Goal: Information Seeking & Learning: Understand process/instructions

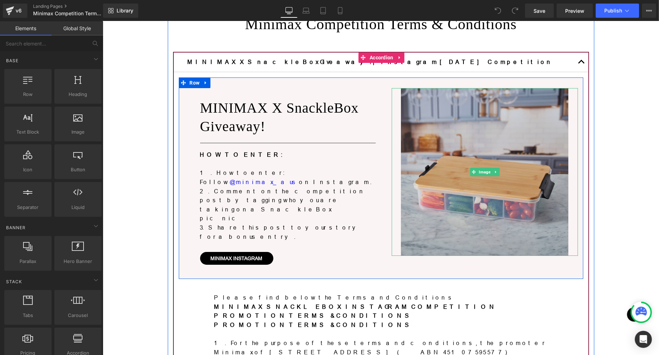
scroll to position [89, 0]
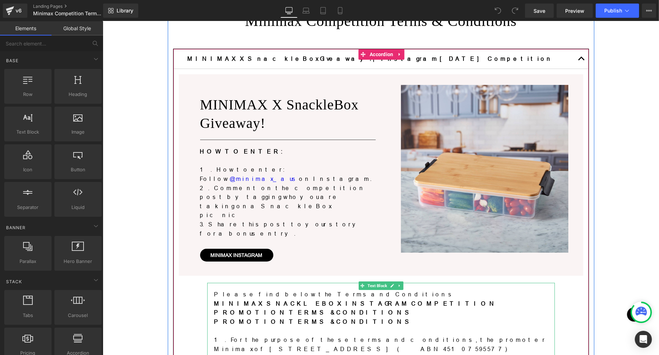
click at [471, 336] on p "1. For the purpose of these terms and conditions, the promoter Minimax of [STRE…" at bounding box center [381, 349] width 334 height 27
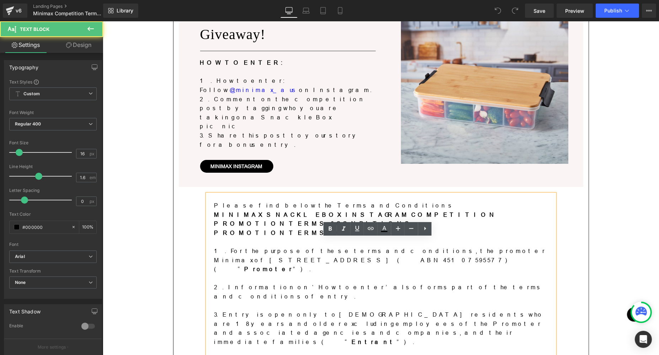
scroll to position [177, 0]
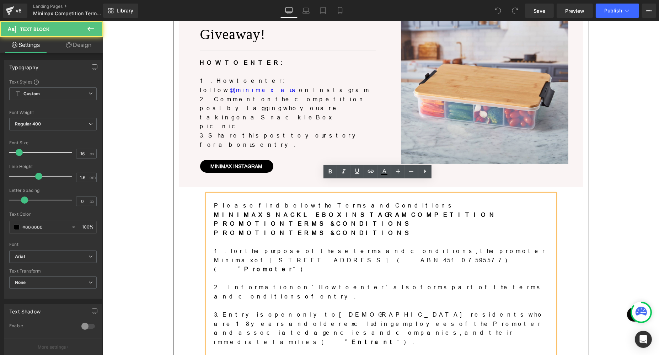
click at [237, 247] on p "1. For the purpose of these terms and conditions, the promoter Minimax of [STRE…" at bounding box center [381, 260] width 334 height 27
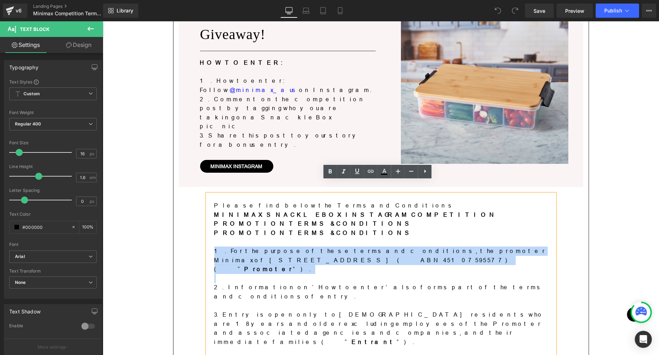
drag, startPoint x: 211, startPoint y: 228, endPoint x: 254, endPoint y: 246, distance: 46.7
click at [259, 274] on p at bounding box center [381, 278] width 334 height 9
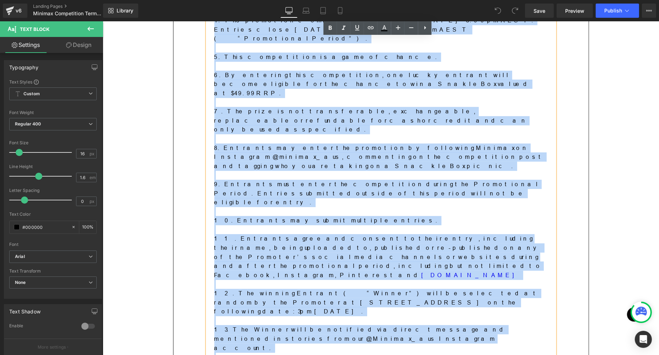
scroll to position [622, 0]
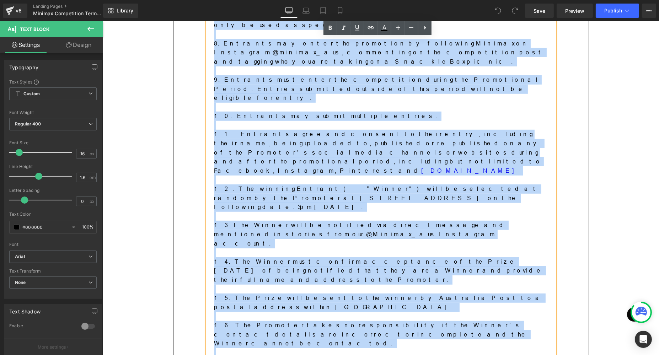
drag, startPoint x: 211, startPoint y: 229, endPoint x: 419, endPoint y: 210, distance: 208.6
click at [419, 210] on div "Please find below the Terms and Conditions MINIMAX SNACKLEBOX INSTAGRAM COMPETI…" at bounding box center [381, 85] width 348 height 670
paste div
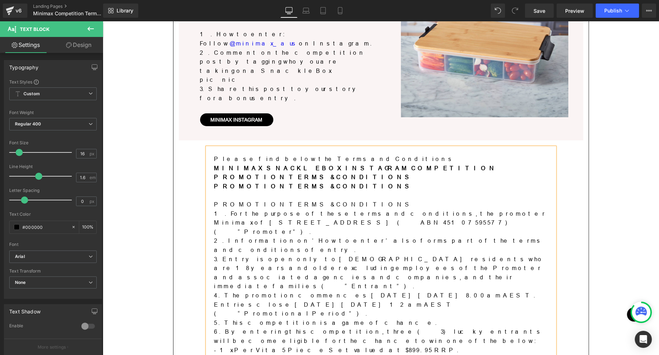
scroll to position [222, 0]
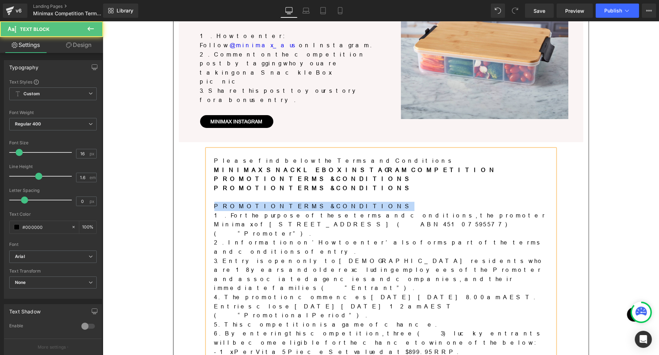
drag, startPoint x: 324, startPoint y: 183, endPoint x: 206, endPoint y: 184, distance: 117.4
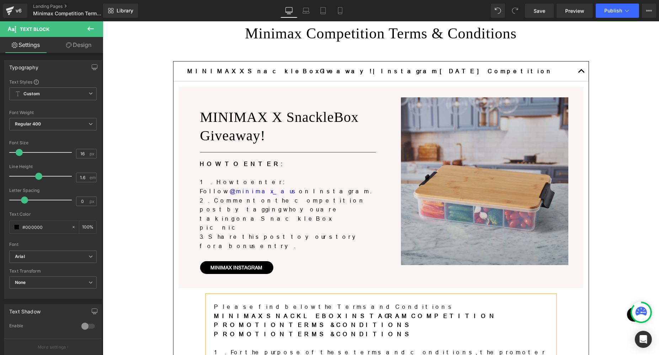
scroll to position [89, 0]
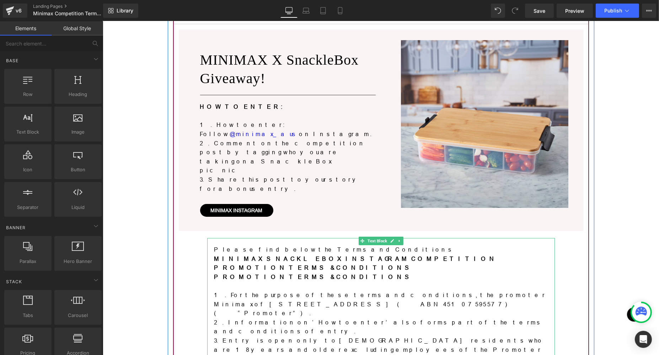
scroll to position [116, 0]
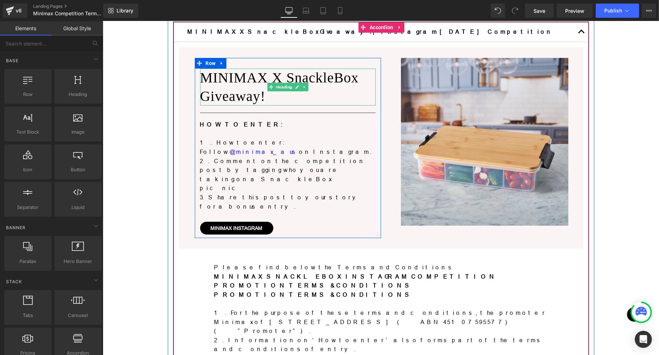
click at [293, 79] on h1 "MINIMAX X SnackleBox Giveaway!" at bounding box center [288, 87] width 176 height 37
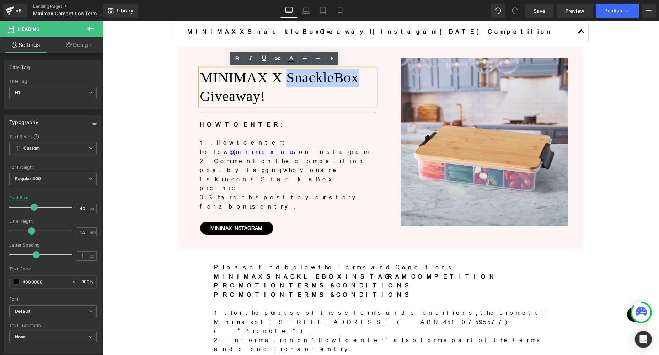
drag, startPoint x: 284, startPoint y: 76, endPoint x: 353, endPoint y: 81, distance: 68.8
click at [353, 81] on h1 "MINIMAX X SnackleBox Giveaway!" at bounding box center [288, 87] width 176 height 37
click at [309, 80] on h1 "MINIMAX X SnackleBox Giveaway!" at bounding box center [288, 87] width 176 height 37
drag, startPoint x: 286, startPoint y: 79, endPoint x: 352, endPoint y: 76, distance: 66.2
click at [352, 76] on h1 "MINIMAX X SnackleBox Giveaway!" at bounding box center [288, 87] width 176 height 37
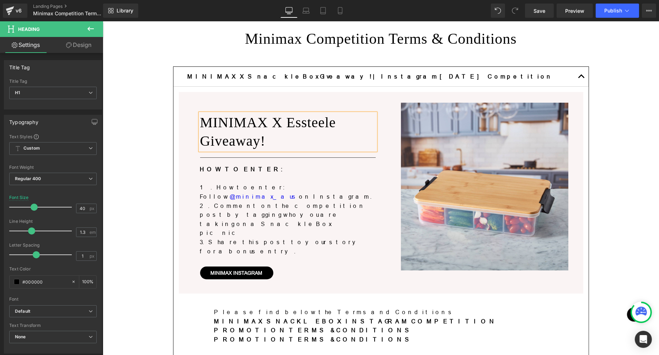
scroll to position [27, 0]
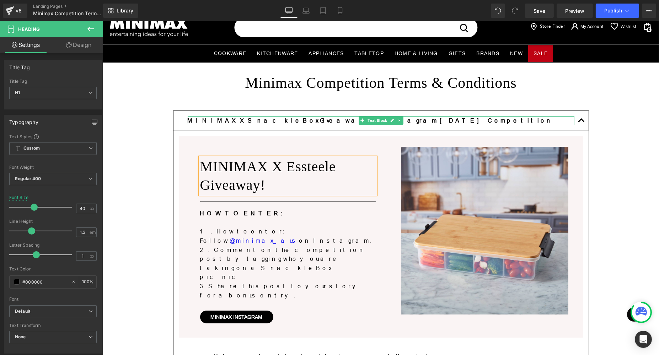
click at [234, 119] on b "MINIMAX X SnackleBox Giveaway! | Instagram [DATE] Competition" at bounding box center [370, 120] width 366 height 6
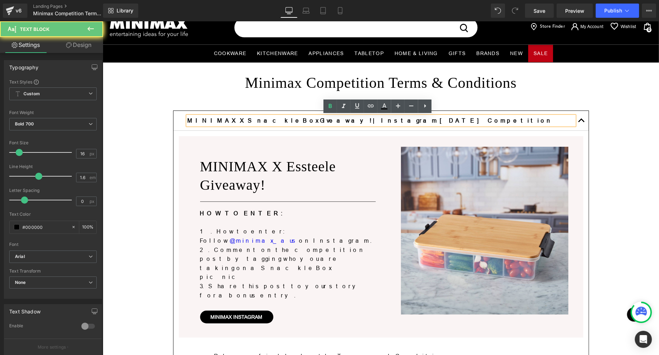
click at [227, 118] on b "MINIMAX X SnackleBox Giveaway! | Instagram [DATE] Competition" at bounding box center [370, 120] width 366 height 6
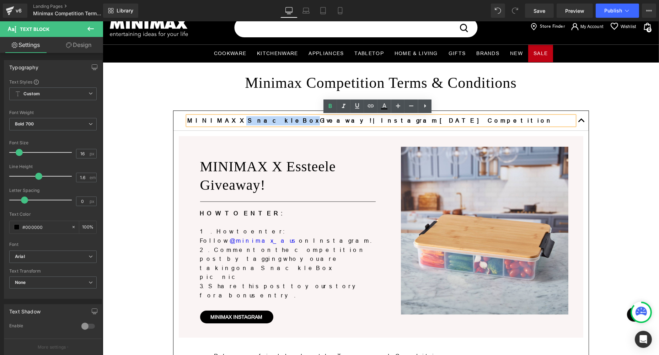
drag, startPoint x: 215, startPoint y: 118, endPoint x: 249, endPoint y: 118, distance: 34.2
click at [249, 118] on b "MINIMAX X SnackleBox Giveaway! | Instagram [DATE] Competition" at bounding box center [370, 120] width 366 height 6
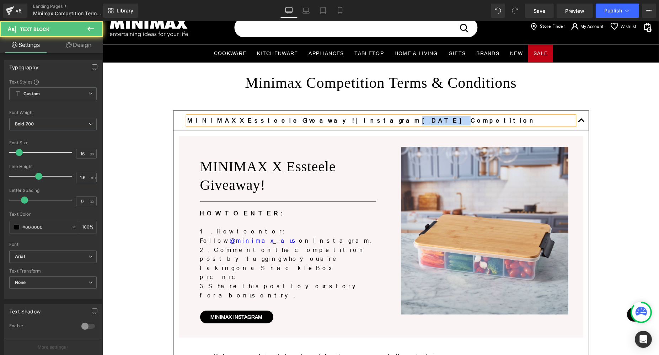
drag, startPoint x: 302, startPoint y: 121, endPoint x: 323, endPoint y: 120, distance: 21.4
click at [323, 120] on b "MINIMAX X Essteele Giveaway! | Instagram [DATE] Competition" at bounding box center [361, 120] width 349 height 6
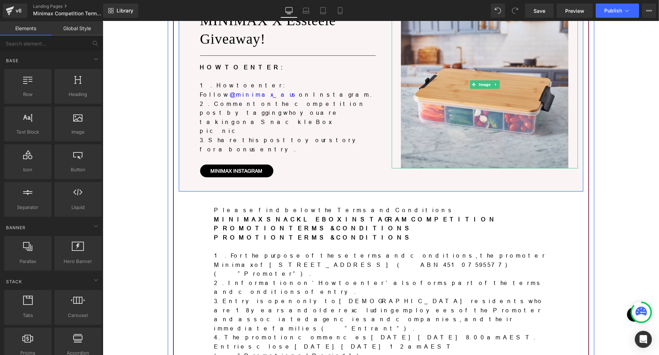
scroll to position [293, 0]
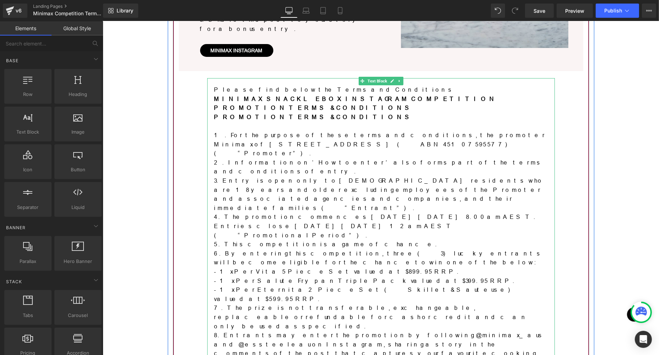
click at [352, 131] on p "1. For the purpose of these terms and conditions, the promoter Minimax of [STRE…" at bounding box center [381, 144] width 334 height 27
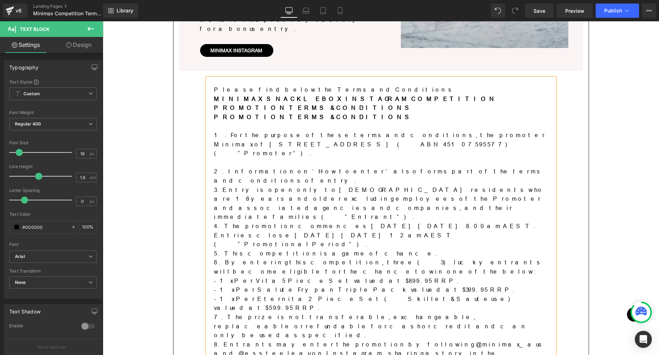
click at [456, 167] on p "2. Information on ‘How to enter’ also forms part of the terms and conditions of…" at bounding box center [381, 176] width 334 height 18
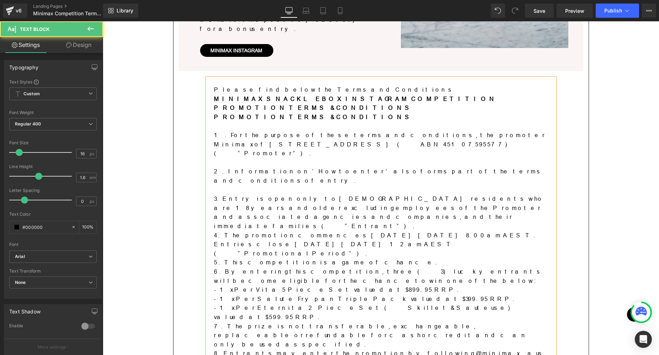
click at [397, 195] on p "3. Entry is open only to [DEMOGRAPHIC_DATA] residents who are 18 years and olde…" at bounding box center [381, 213] width 334 height 36
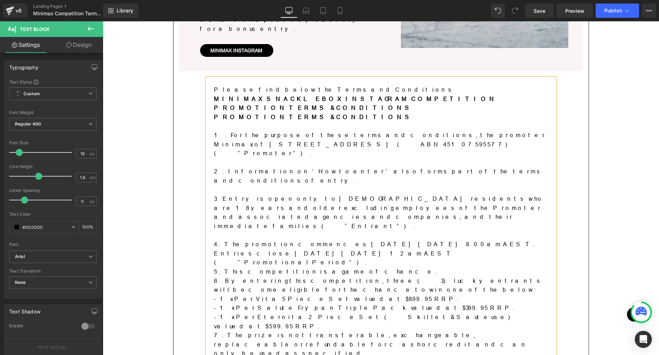
click at [344, 240] on p "4. The promotion commences [DATE][DATE] 8.00am AEST. Entries close [DATE][DATE]…" at bounding box center [381, 253] width 334 height 27
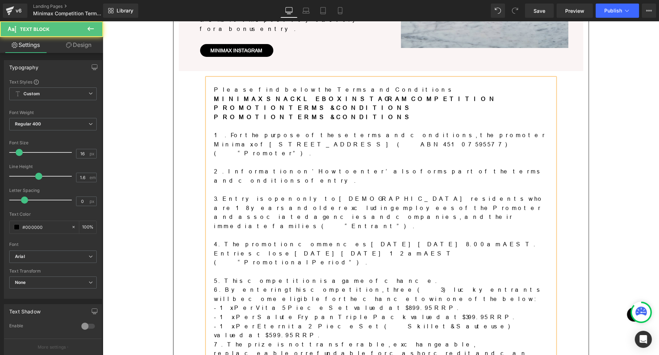
click at [334, 277] on p "5. This competition is a game of chance." at bounding box center [381, 281] width 334 height 9
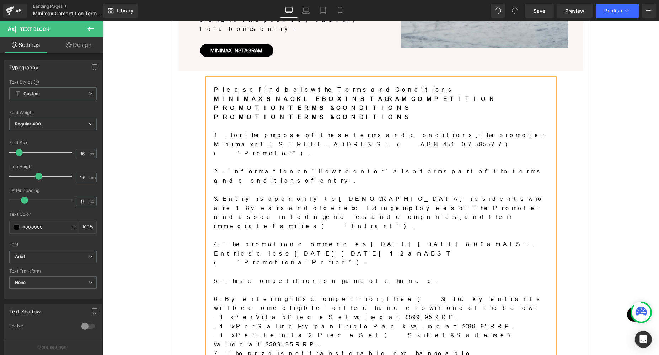
click at [356, 313] on p "- 1x Per Vita 5 Piece Set valued at $899.95 RRP." at bounding box center [381, 317] width 334 height 9
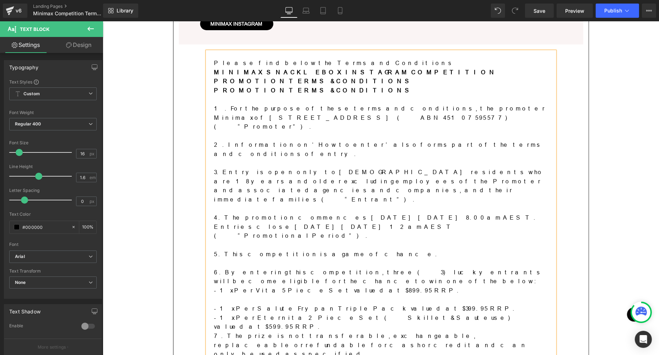
scroll to position [338, 0]
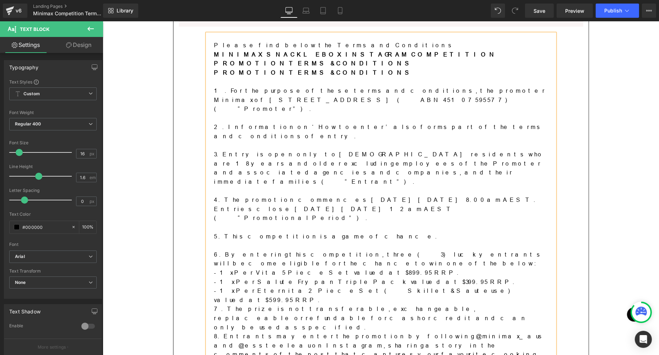
click at [419, 287] on p "- 1 x Per Eternita 2 Piece Set (Skillet & Sauteuse) valued at $599.95 RRP." at bounding box center [381, 296] width 334 height 18
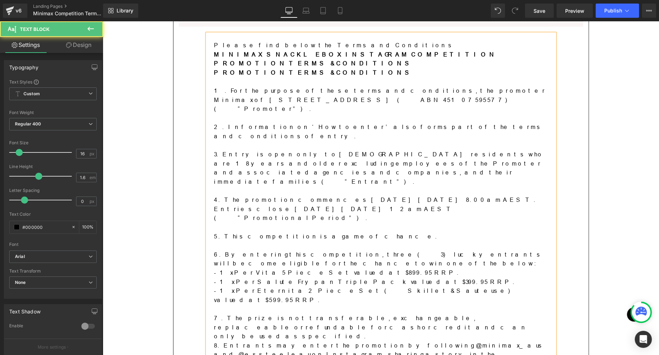
click at [248, 314] on p "7. The prize is not transferable, exchangeable, replaceable or refundable for c…" at bounding box center [381, 327] width 334 height 27
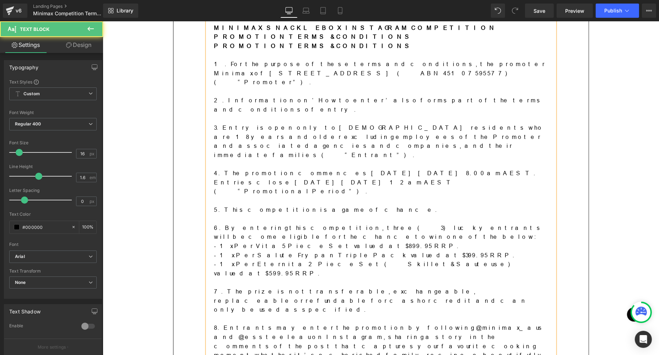
scroll to position [382, 0]
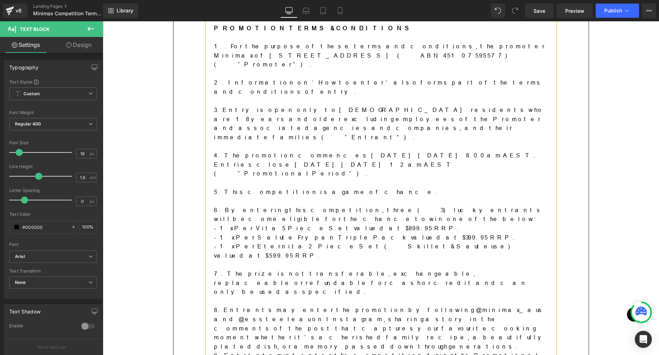
click at [365, 306] on p "8. Entrants may enter the promotion by following @minimax_aus and @essteeleau o…" at bounding box center [381, 329] width 334 height 46
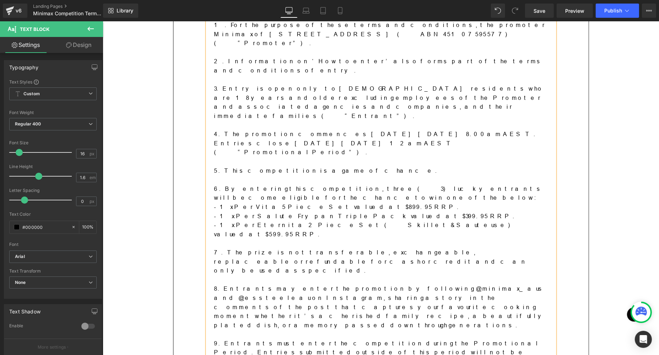
scroll to position [427, 0]
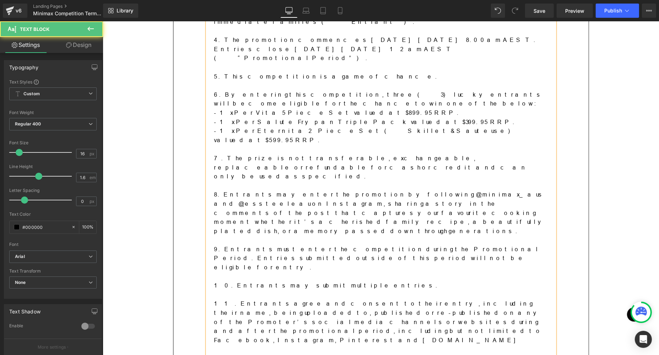
scroll to position [516, 0]
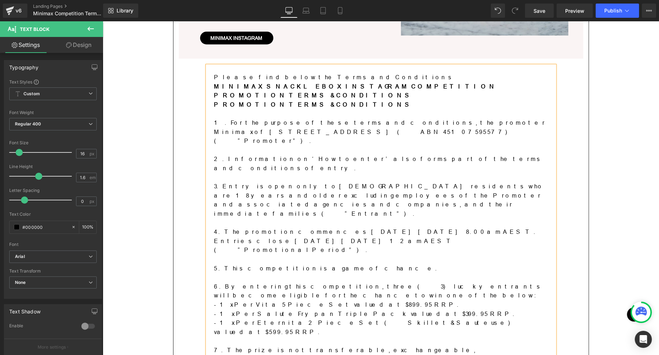
scroll to position [293, 0]
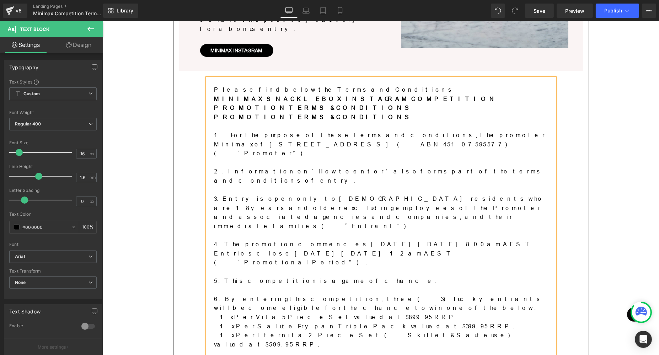
click at [290, 322] on p "- 1 x Per Salute Frypan Triple Pack valued at $399.95 RRP." at bounding box center [381, 326] width 334 height 9
click at [328, 313] on p "- 1x Per Vita 5 Piece Set valued at $899.95 RRP." at bounding box center [381, 317] width 334 height 9
click at [217, 313] on p "- 1x Per Vita 5 Piece Set valued at $899.95 RRP." at bounding box center [381, 317] width 334 height 9
click at [264, 322] on p "- 1 x Per Salute Frypan Triple Pack valued at $399.95 RRP." at bounding box center [381, 326] width 334 height 9
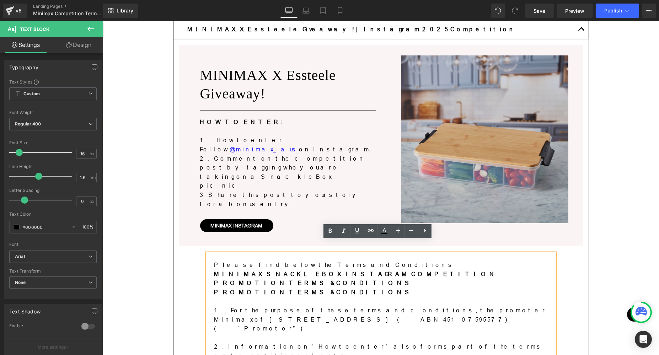
scroll to position [116, 0]
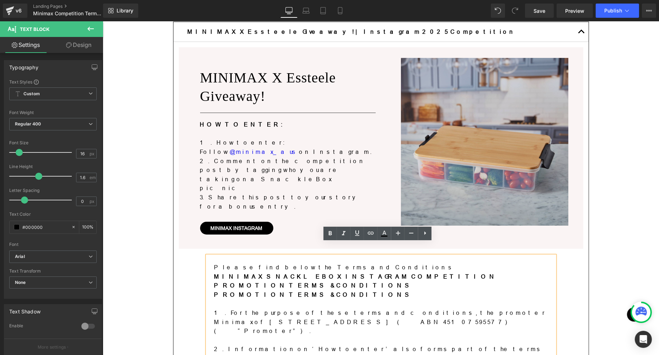
click at [487, 133] on img at bounding box center [485, 142] width 168 height 168
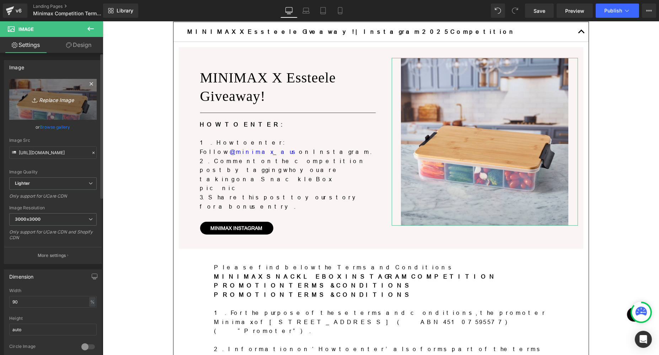
click at [46, 106] on link "Replace Image" at bounding box center [52, 99] width 87 height 41
type input "C:\fakepath\EssteeleEternitaSkillet_SauteuseSet.3_1440x1440.jpg"
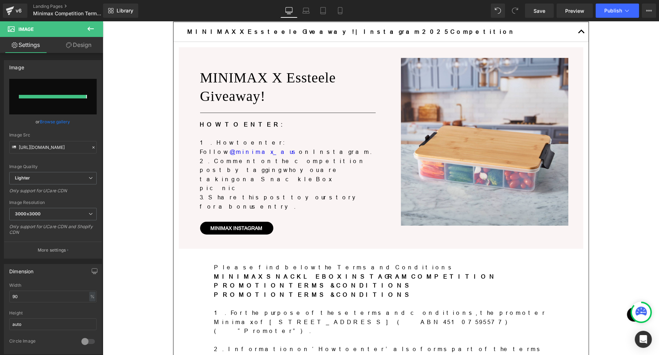
type input "[URL][DOMAIN_NAME]"
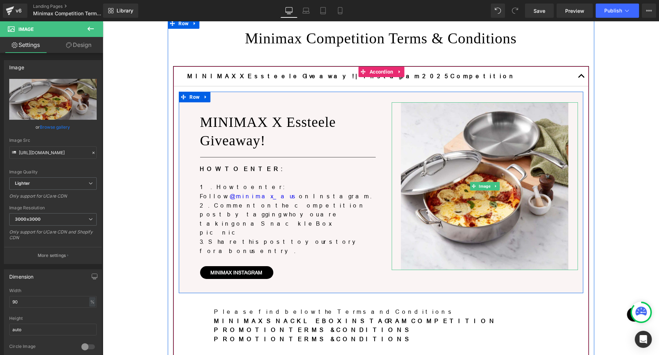
scroll to position [160, 0]
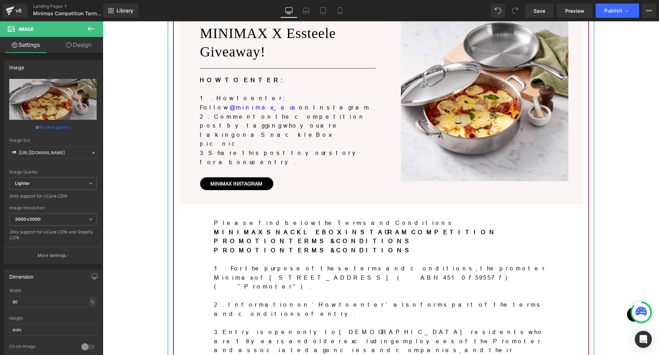
click at [258, 229] on b "MINIMAX SNACKLEBOX INSTAGRAM COMPETITION PROMOTION TERMS & CONDITIONS" at bounding box center [355, 237] width 283 height 16
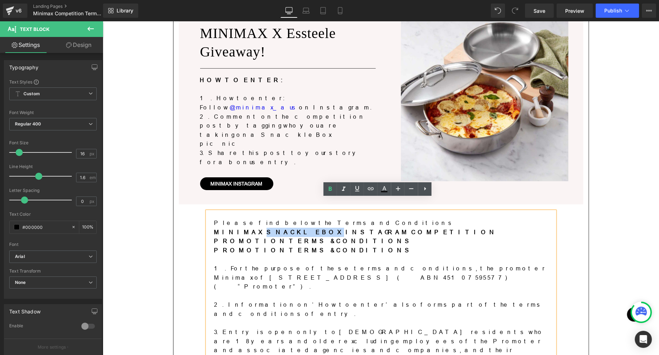
drag, startPoint x: 239, startPoint y: 219, endPoint x: 277, endPoint y: 218, distance: 38.4
click at [277, 229] on b "MINIMAX SNACKLEBOX INSTAGRAM COMPETITION PROMOTION TERMS & CONDITIONS" at bounding box center [355, 237] width 283 height 16
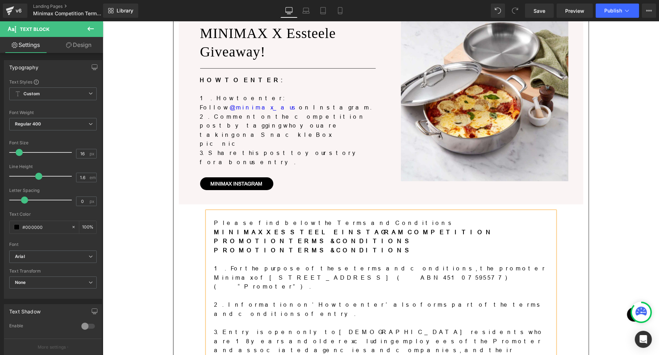
click at [333, 255] on p at bounding box center [381, 259] width 334 height 9
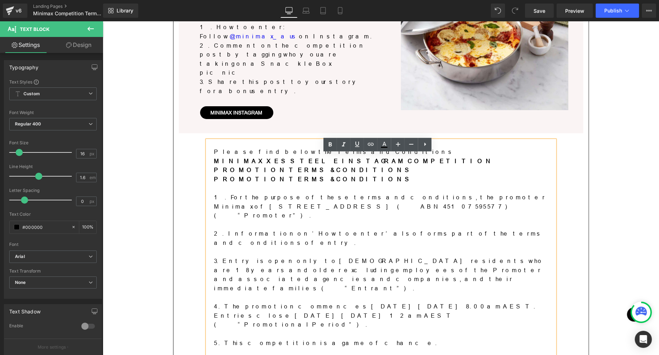
scroll to position [249, 0]
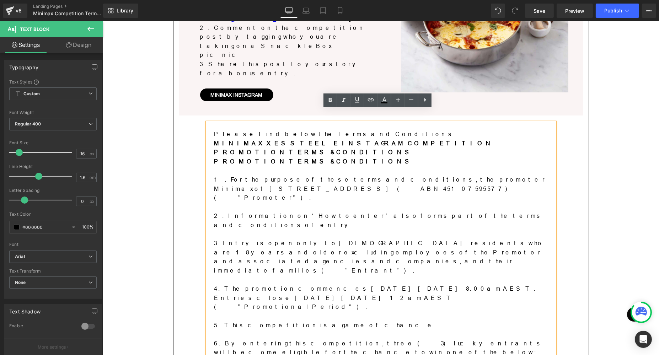
click at [304, 175] on p "1. For the purpose of these terms and conditions, the promoter Minimax of [STRE…" at bounding box center [381, 188] width 334 height 27
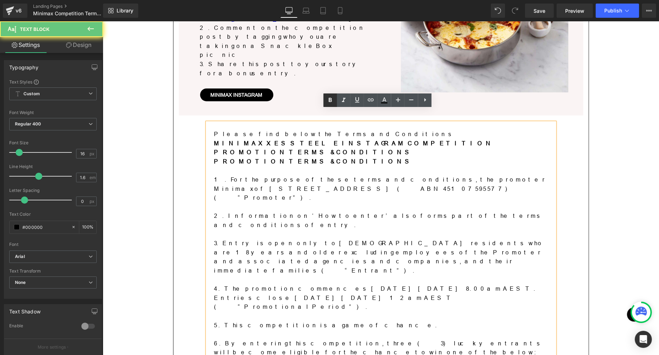
click at [333, 101] on icon at bounding box center [330, 100] width 9 height 9
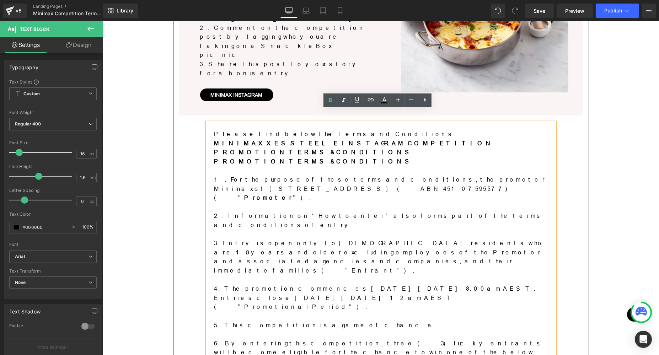
click at [371, 239] on p "3. Entry is open only to [DEMOGRAPHIC_DATA] residents who are 18 years and olde…" at bounding box center [381, 257] width 334 height 36
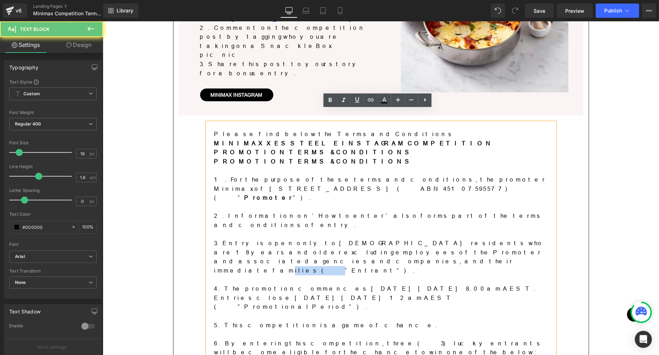
click at [371, 239] on p "3. Entry is open only to [DEMOGRAPHIC_DATA] residents who are 18 years and olde…" at bounding box center [381, 257] width 334 height 36
click at [329, 99] on icon at bounding box center [330, 100] width 3 height 4
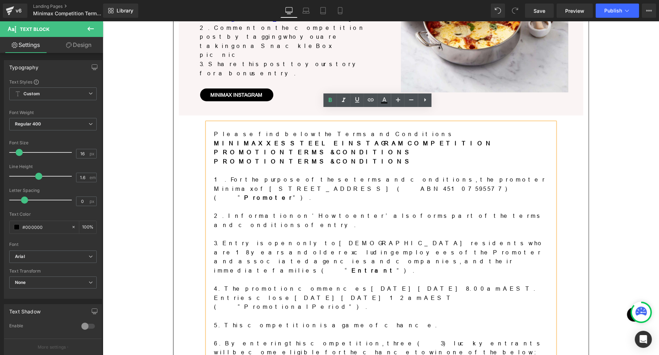
click at [438, 285] on p "4. The promotion commences [DATE][DATE] 8.00am AEST. Entries close [DATE][DATE]…" at bounding box center [381, 298] width 334 height 27
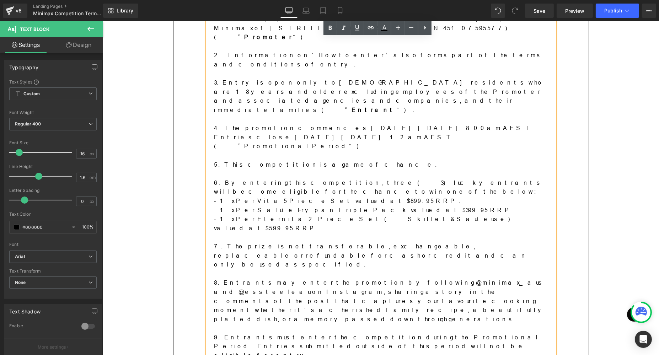
scroll to position [427, 0]
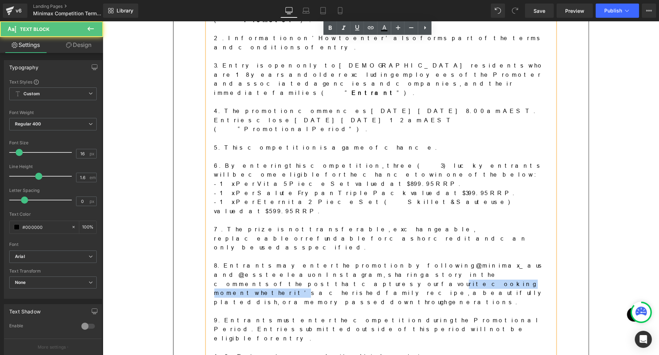
drag, startPoint x: 335, startPoint y: 179, endPoint x: 417, endPoint y: 183, distance: 82.2
click at [417, 261] on p "8. Entrants may enter the promotion by following @minimax_aus and @essteeleau o…" at bounding box center [381, 284] width 334 height 46
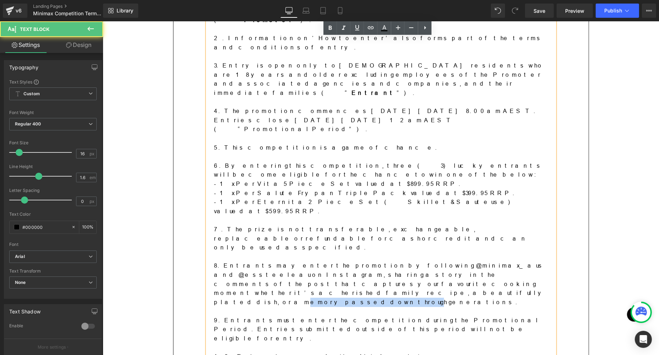
drag, startPoint x: 243, startPoint y: 189, endPoint x: 333, endPoint y: 192, distance: 90.4
click at [316, 261] on p "8. Entrants may enter the promotion by following @minimax_aus and @essteeleau o…" at bounding box center [381, 284] width 334 height 46
click at [357, 307] on p at bounding box center [381, 311] width 334 height 9
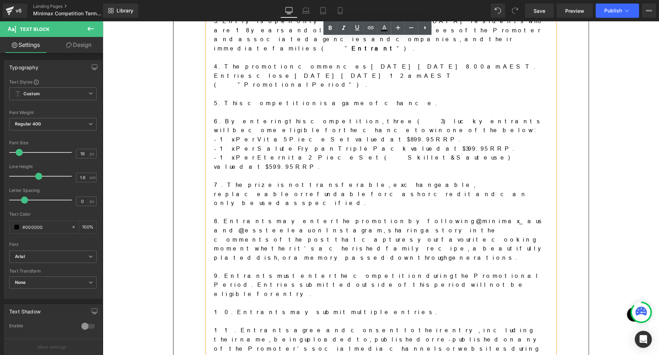
scroll to position [516, 0]
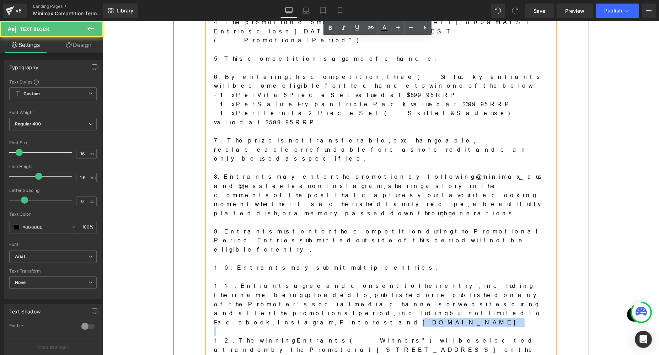
drag, startPoint x: 308, startPoint y: 182, endPoint x: 371, endPoint y: 188, distance: 64.0
click at [371, 188] on div "Please find below the Terms and Conditions MINIMAX X ESSTEELE INSTAGRAM COMPETI…" at bounding box center [381, 213] width 348 height 715
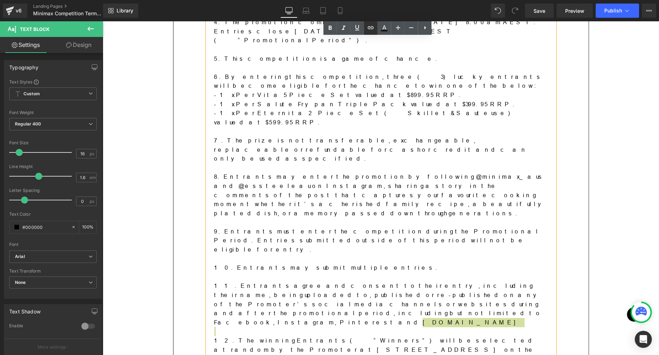
click at [371, 26] on icon at bounding box center [371, 27] width 9 height 9
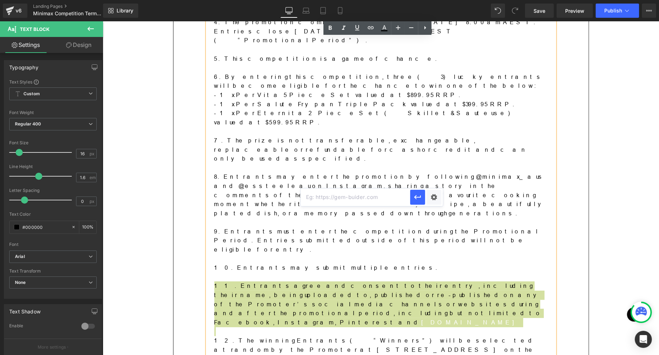
click at [394, 198] on input "text" at bounding box center [356, 198] width 110 height 18
paste input "[URL][DOMAIN_NAME]"
type input "[URL][DOMAIN_NAME]"
drag, startPoint x: 417, startPoint y: 199, endPoint x: 314, endPoint y: 178, distance: 104.5
click at [417, 199] on icon "button" at bounding box center [418, 197] width 9 height 9
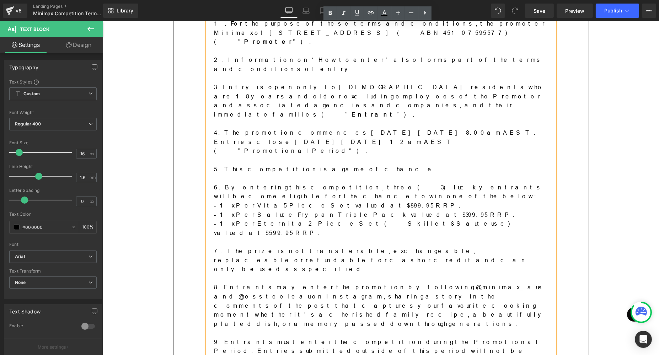
scroll to position [293, 0]
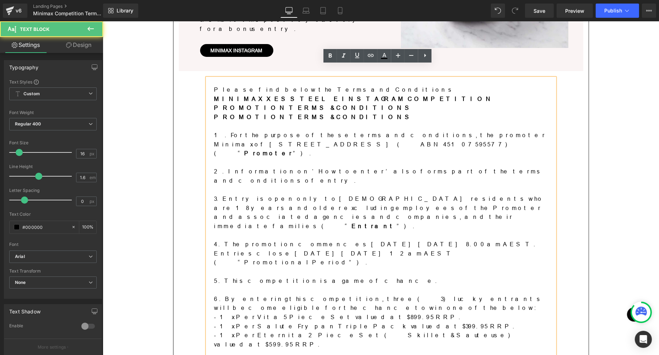
click at [431, 267] on p at bounding box center [381, 271] width 334 height 9
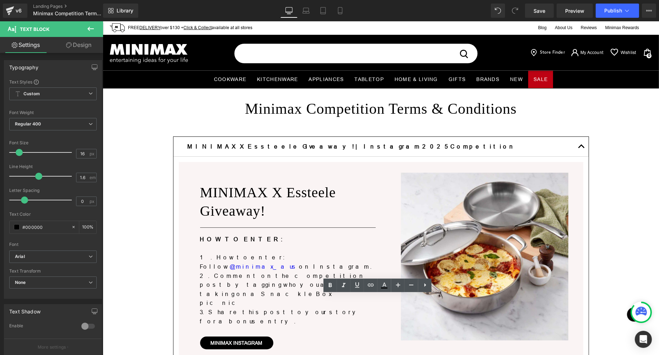
scroll to position [0, 0]
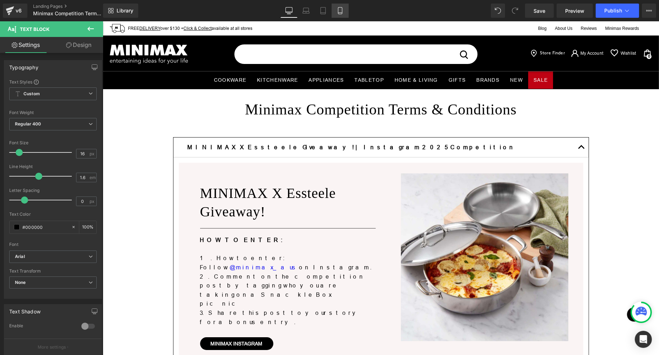
click at [347, 16] on link "Mobile" at bounding box center [340, 11] width 17 height 14
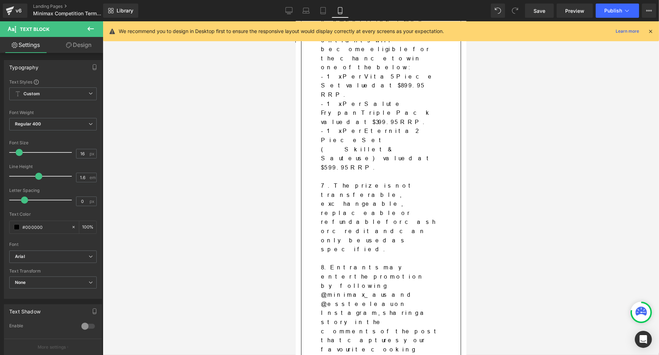
scroll to position [845, 0]
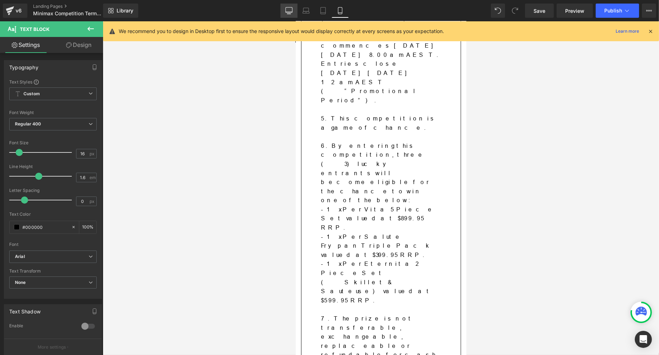
click at [283, 11] on link "Desktop" at bounding box center [289, 11] width 17 height 14
type input "100"
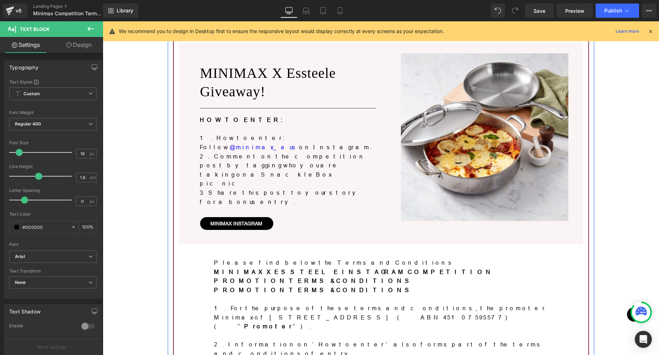
scroll to position [181, 0]
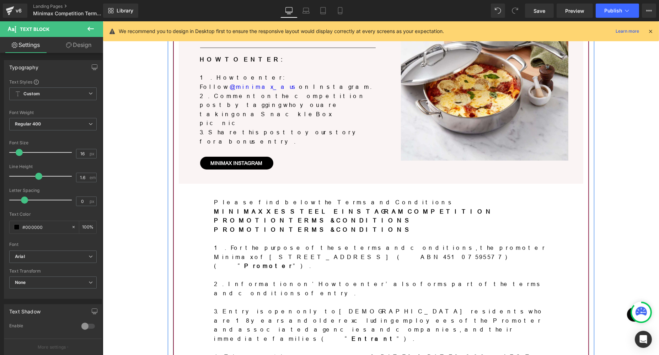
click at [323, 271] on p at bounding box center [381, 275] width 334 height 9
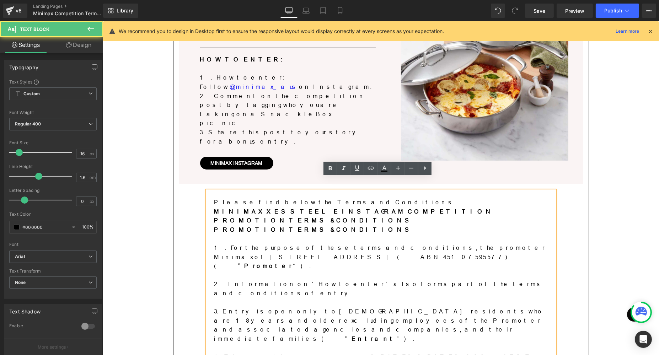
click at [330, 280] on p "2. Information on ‘How to enter’ also forms part of the terms and conditions of…" at bounding box center [381, 289] width 334 height 18
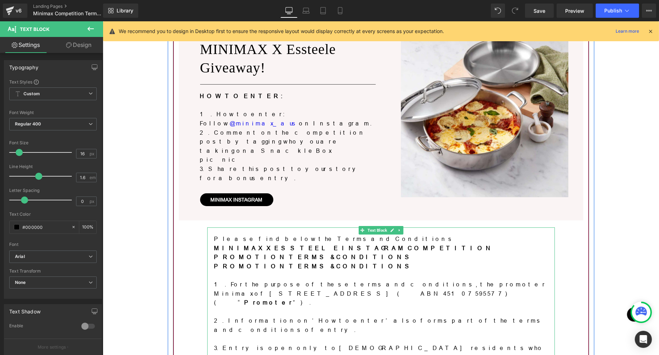
scroll to position [3, 0]
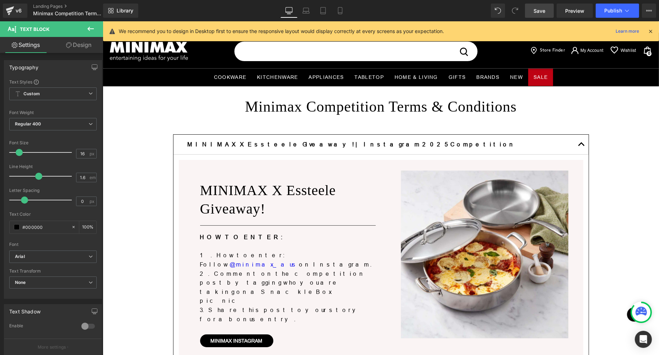
click at [534, 10] on span "Save" at bounding box center [540, 10] width 12 height 7
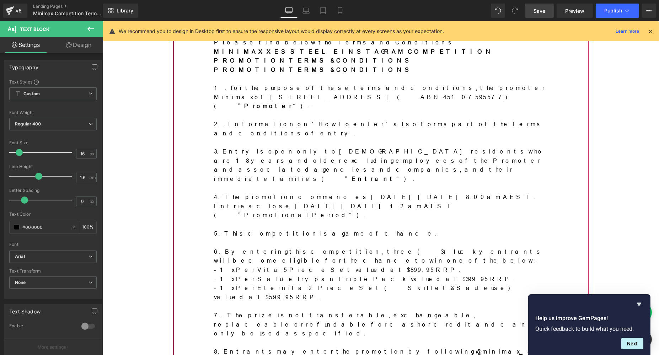
scroll to position [359, 0]
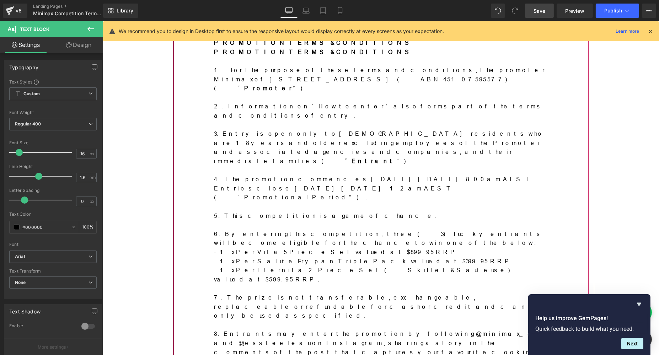
click at [336, 330] on p "8. Entrants may enter the promotion by following @minimax_aus and @essteeleau o…" at bounding box center [381, 353] width 334 height 46
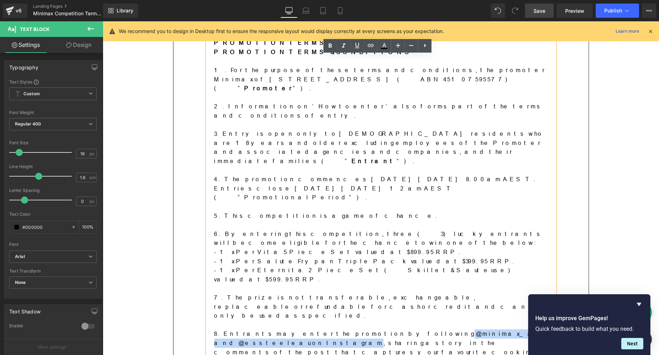
drag, startPoint x: 340, startPoint y: 239, endPoint x: 466, endPoint y: 239, distance: 125.6
click at [466, 330] on p "8. Entrants may enter the promotion by following @minimax_aus and @essteeleau o…" at bounding box center [381, 353] width 334 height 46
copy p "@minimax_aus and @essteeleau on Instagram"
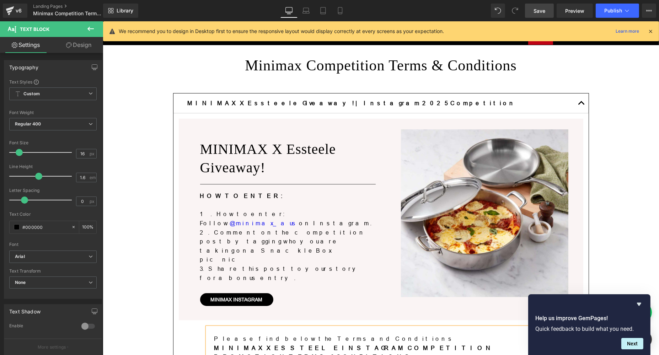
scroll to position [3, 0]
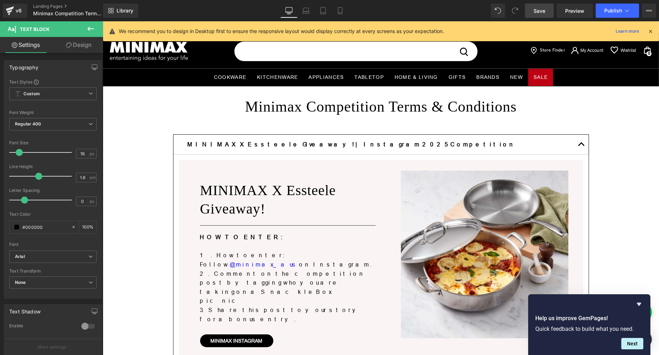
drag, startPoint x: 357, startPoint y: 197, endPoint x: 319, endPoint y: 205, distance: 38.1
click at [357, 197] on h1 "MINIMAX X Essteele Giveaway!" at bounding box center [288, 199] width 176 height 37
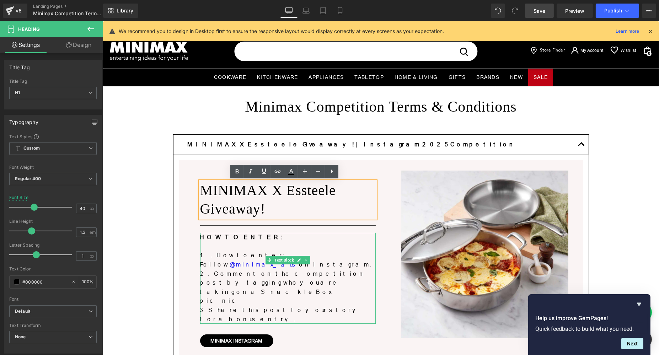
click at [319, 255] on p "1. How to enter: Follow @minimax_aus on Instagram." at bounding box center [288, 260] width 176 height 18
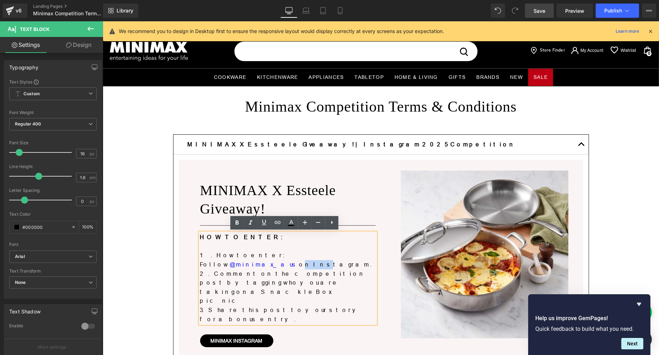
drag, startPoint x: 303, startPoint y: 255, endPoint x: 316, endPoint y: 256, distance: 13.2
click at [316, 256] on p "1. How to enter: Follow @minimax_aus on Instagram." at bounding box center [288, 260] width 176 height 18
click at [302, 255] on p "1. How to enter: Follow @minimax_aus on Instagram." at bounding box center [288, 260] width 176 height 18
paste div
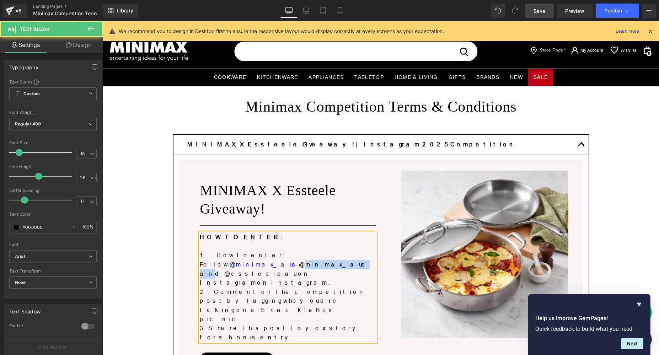
drag, startPoint x: 302, startPoint y: 256, endPoint x: 346, endPoint y: 255, distance: 44.1
click at [346, 255] on p "1. How to enter: Follow @minimax_aus @minimax_aus and @essteeleau on Instagramo…" at bounding box center [288, 269] width 176 height 36
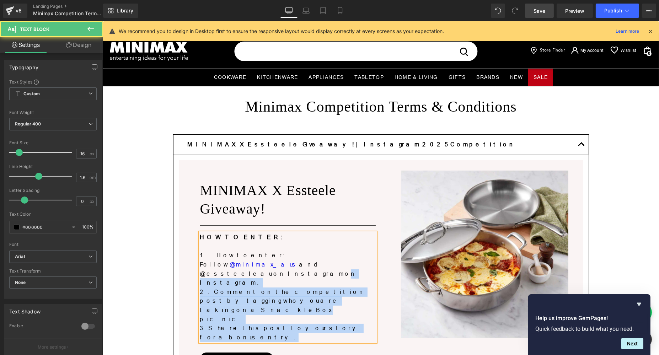
drag, startPoint x: 223, startPoint y: 264, endPoint x: 195, endPoint y: 264, distance: 28.5
click at [200, 264] on div "HOW TO ENTER: 1. How to enter: Follow @minimax_aus and @essteeleau on Instagram…" at bounding box center [288, 287] width 176 height 109
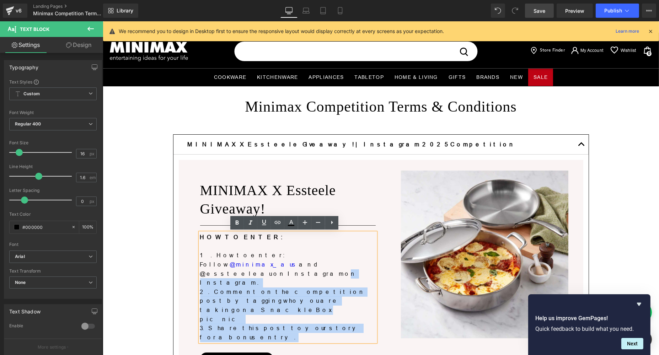
click at [223, 262] on p "1. How to enter: Follow @minimax_aus and @essteeleau on Instagramon Instagram." at bounding box center [288, 269] width 176 height 36
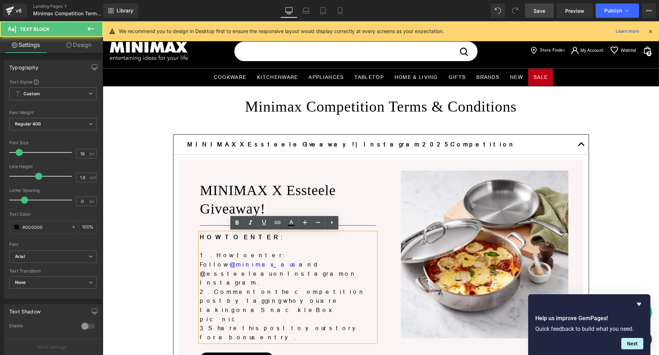
click at [220, 264] on p "1. How to enter: Follow @minimax_aus and @essteeleau on Instagramon Instagram." at bounding box center [288, 269] width 176 height 36
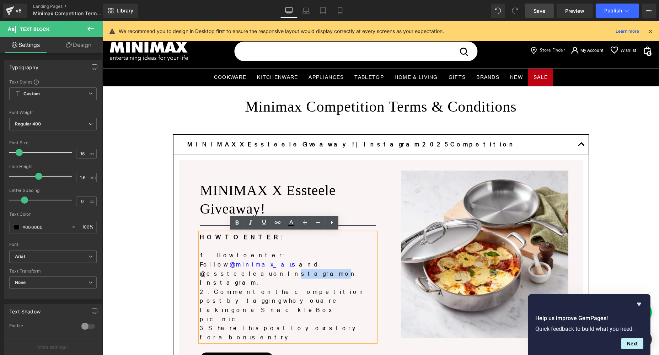
drag, startPoint x: 222, startPoint y: 265, endPoint x: 197, endPoint y: 266, distance: 24.2
click at [200, 266] on p "1. How to enter: Follow @minimax_aus and @essteeleau on Instagramon Instagram." at bounding box center [288, 269] width 176 height 36
click at [200, 265] on p "1. How to enter: Follow @minimax_aus and @essteeleau on Instagramon Instagram." at bounding box center [288, 269] width 176 height 36
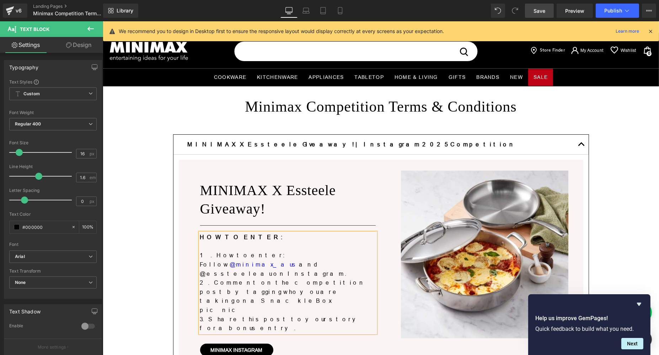
click at [327, 254] on p "1. How to enter: Follow @minimax_aus and @essteeleau on Instagram." at bounding box center [288, 264] width 176 height 27
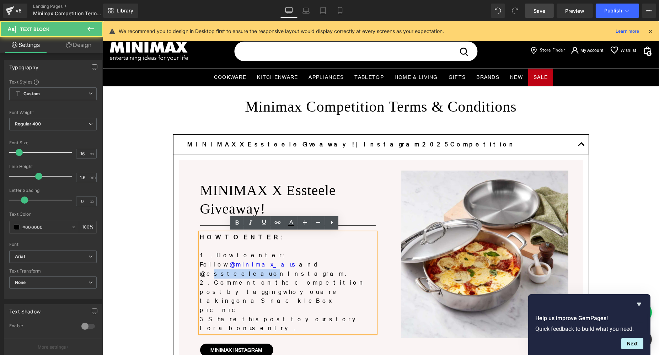
click at [327, 254] on p "1. How to enter: Follow @minimax_aus and @essteeleau on Instagram." at bounding box center [288, 264] width 176 height 27
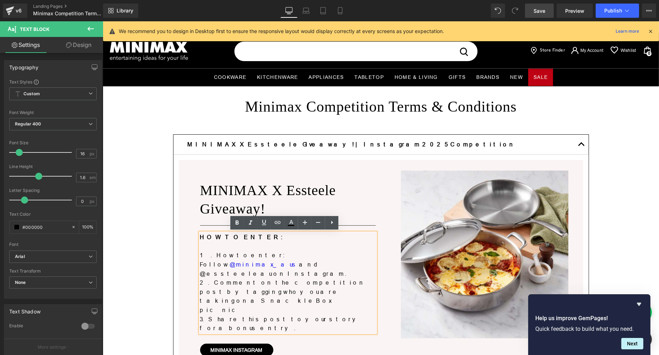
click at [315, 255] on p "1. How to enter: Follow @minimax_aus and @essteeleau on Instagram." at bounding box center [288, 264] width 176 height 27
drag, startPoint x: 314, startPoint y: 255, endPoint x: 348, endPoint y: 257, distance: 33.5
click at [348, 257] on p "1. How to enter: Follow @minimax_aus and @essteeleau on Instagram." at bounding box center [288, 264] width 176 height 27
copy p "@essteeleau"
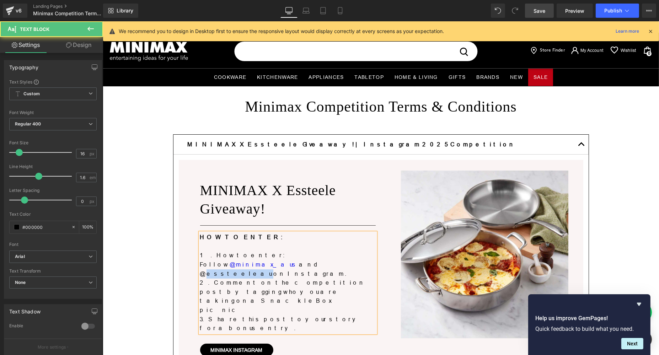
click at [329, 255] on p "1. How to enter: Follow @minimax_aus and @essteeleau on Instagram." at bounding box center [288, 264] width 176 height 27
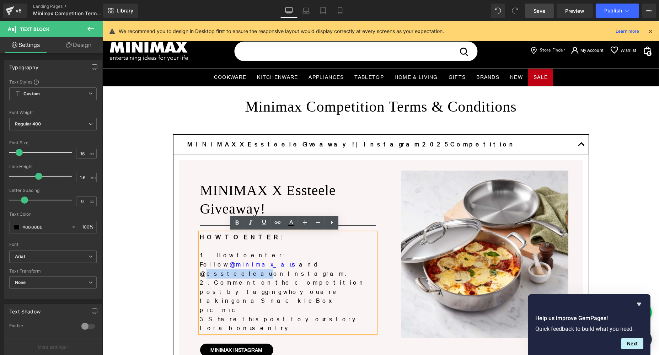
drag, startPoint x: 317, startPoint y: 254, endPoint x: 348, endPoint y: 254, distance: 30.6
click at [348, 254] on p "1. How to enter: Follow @minimax_aus and @essteeleau on Instagram." at bounding box center [288, 264] width 176 height 27
drag, startPoint x: 279, startPoint y: 222, endPoint x: 214, endPoint y: 228, distance: 65.7
click at [279, 222] on icon at bounding box center [278, 222] width 9 height 9
click at [318, 270] on input "text" at bounding box center [285, 270] width 110 height 18
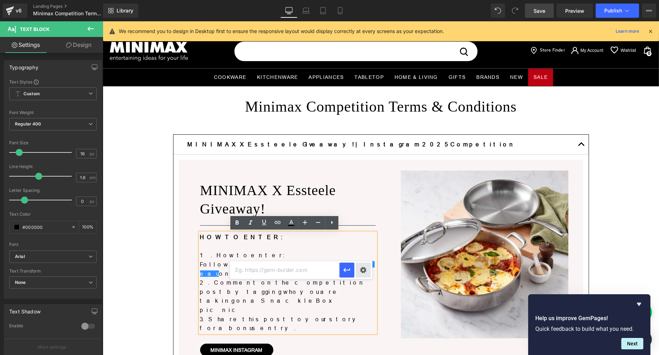
paste input "[URL][DOMAIN_NAME]"
type input "[URL][DOMAIN_NAME]"
drag, startPoint x: 347, startPoint y: 269, endPoint x: 207, endPoint y: 255, distance: 141.2
click at [347, 269] on icon "button" at bounding box center [347, 270] width 9 height 9
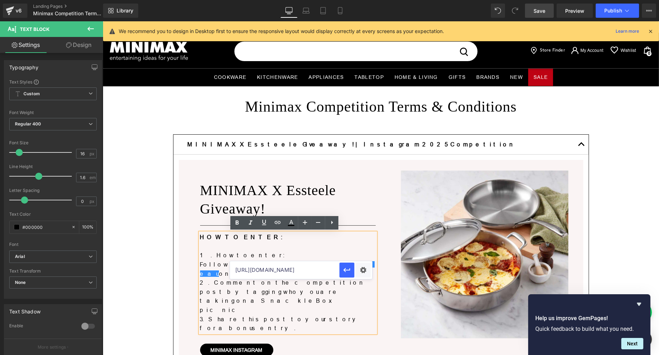
scroll to position [0, 0]
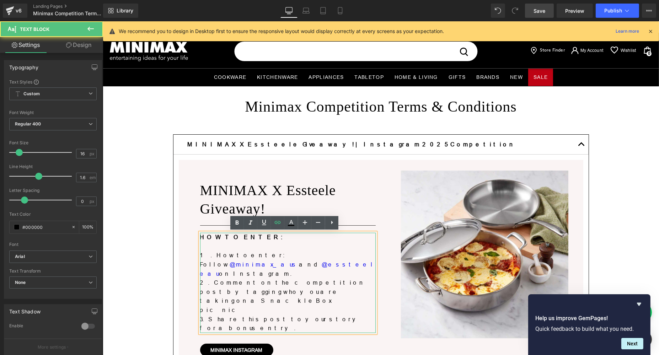
click at [252, 278] on p "2. Comment on the competition post by tagging who you are taking on a SnackleBo…" at bounding box center [288, 296] width 176 height 36
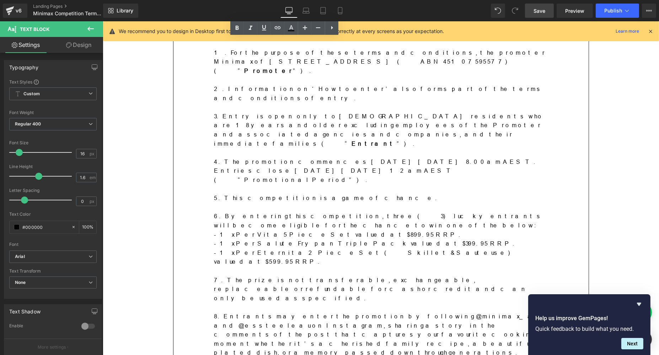
scroll to position [403, 0]
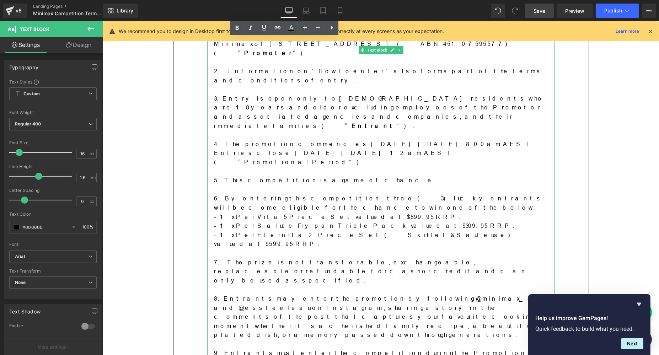
click at [474, 295] on p "8. Entrants may enter the promotion by following @minimax_aus and @essteeleau o…" at bounding box center [381, 318] width 334 height 46
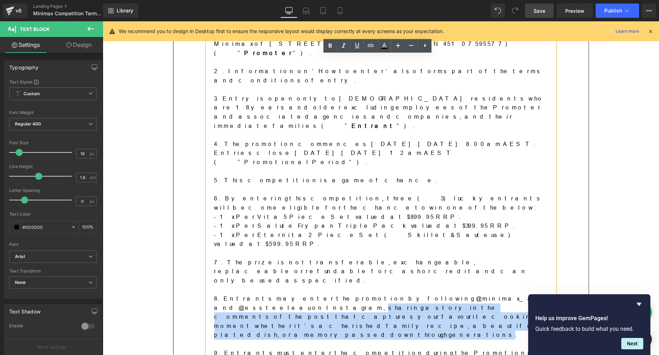
drag, startPoint x: 471, startPoint y: 194, endPoint x: 349, endPoint y: 213, distance: 123.5
click at [349, 295] on p "8. Entrants may enter the promotion by following @minimax_aus and @essteeleau o…" at bounding box center [381, 318] width 334 height 46
copy p "sharing a story in the comments of the post that captures your favourite cookin…"
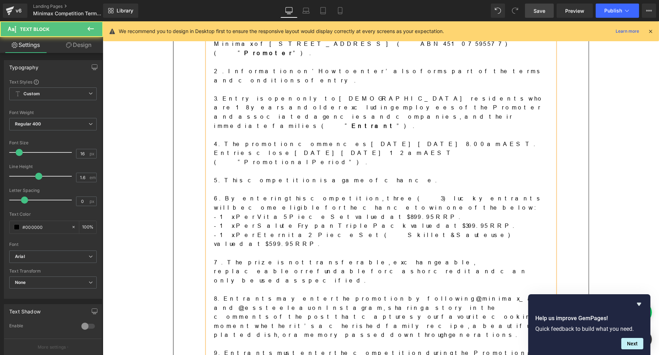
click at [410, 231] on p "- 1 x Per Eternita 2 Piece Set (Skillet & Sauteuse) valued at $599.95 RRP." at bounding box center [381, 240] width 334 height 18
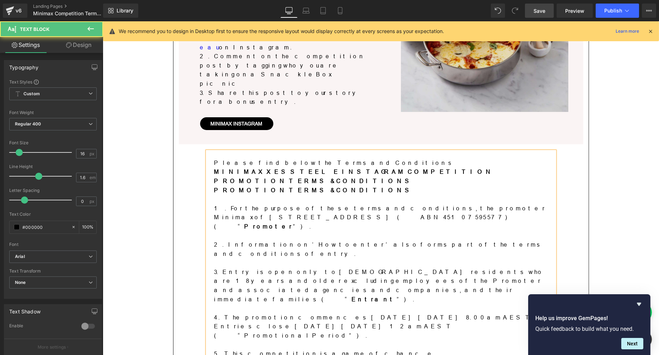
scroll to position [92, 0]
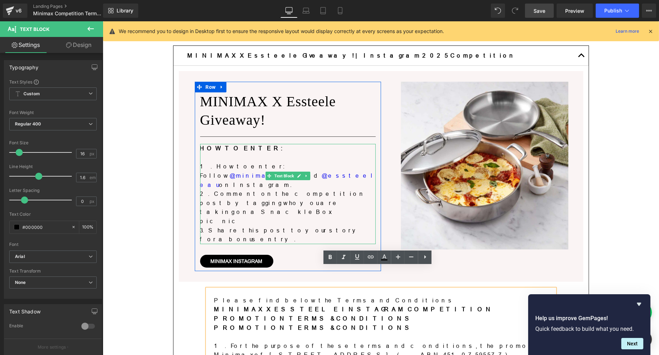
click at [238, 190] on p "2. Comment on the competition post by tagging who you are taking on a SnackleBo…" at bounding box center [288, 208] width 176 height 36
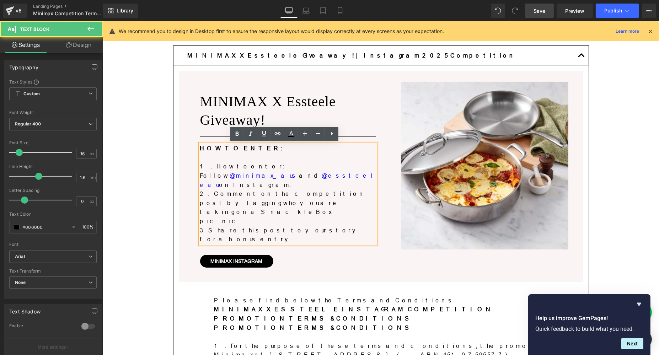
click at [221, 190] on p "2. Comment on the competition post by tagging who you are taking on a SnackleBo…" at bounding box center [288, 208] width 176 height 36
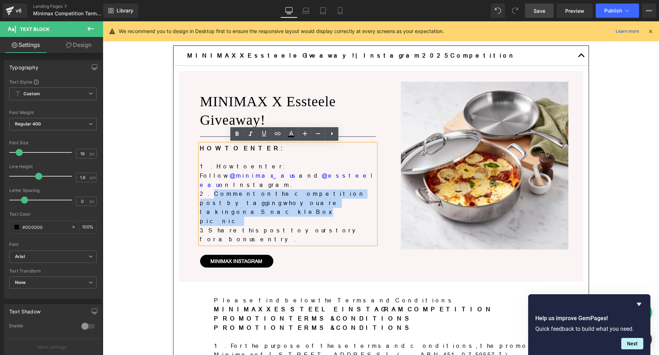
drag, startPoint x: 283, startPoint y: 193, endPoint x: 204, endPoint y: 184, distance: 79.8
click at [204, 190] on p "2. Comment on the competition post by tagging who you are taking on a SnackleBo…" at bounding box center [288, 208] width 176 height 36
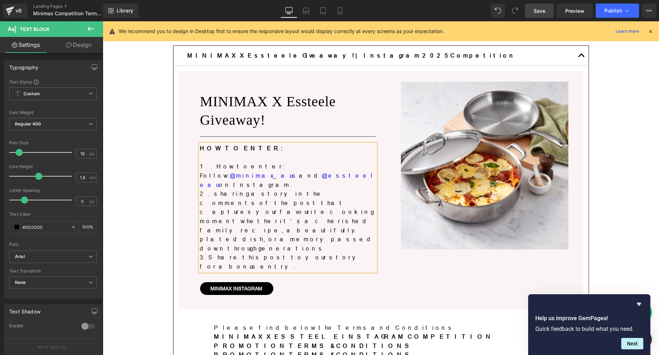
click at [206, 190] on p "2. sharing a story in the comments of the post that captures your favourite coo…" at bounding box center [288, 222] width 176 height 64
click at [222, 190] on p "2. Sharing a story in the comments of the post that captures your favourite coo…" at bounding box center [288, 222] width 176 height 64
click at [242, 212] on p "2. Share a story in the comments of the post that captures your favourite cooki…" at bounding box center [288, 222] width 176 height 64
click at [179, 234] on div "MINIMAX X Essteele Giveaway! Heading Separator HOW TO ENTER: 1. How to enter: F…" at bounding box center [381, 190] width 405 height 238
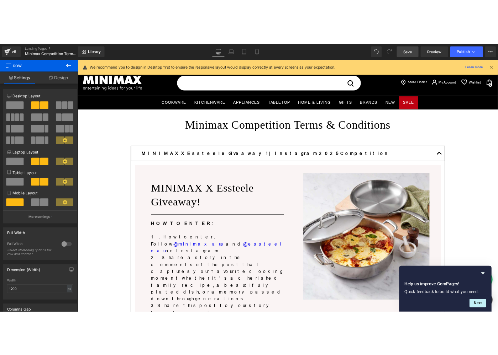
scroll to position [0, 0]
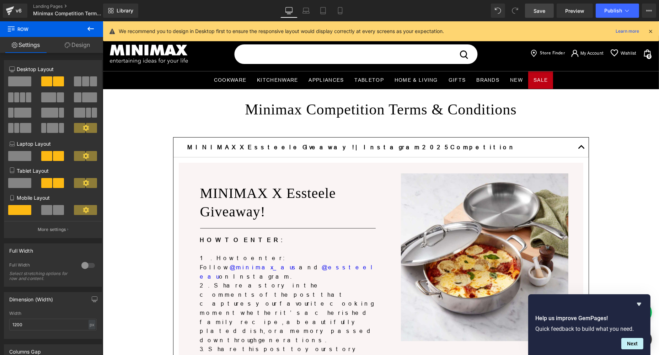
click at [538, 8] on span "Save" at bounding box center [540, 10] width 12 height 7
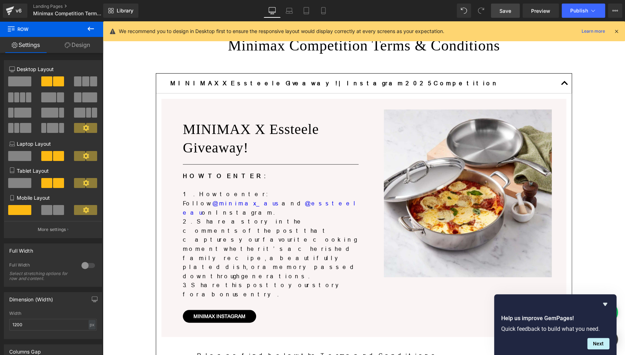
scroll to position [97, 0]
